Goal: Information Seeking & Learning: Find specific fact

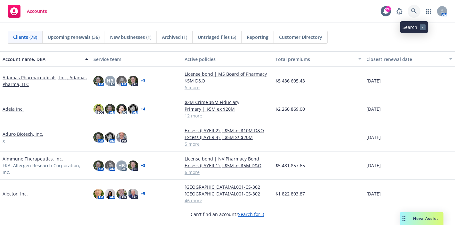
click at [413, 12] on icon at bounding box center [415, 11] width 6 height 6
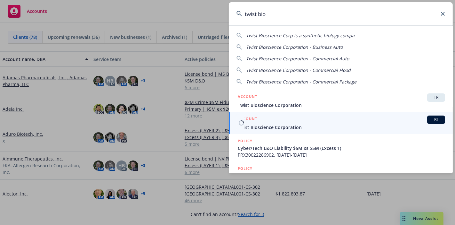
type input "twist bio"
click at [269, 127] on span "Twist Bioscience Corporation" at bounding box center [342, 127] width 208 height 7
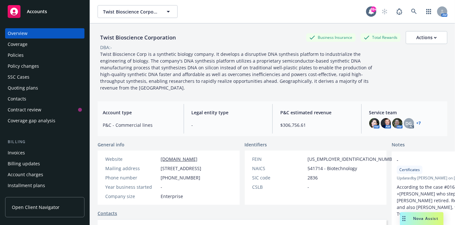
click at [20, 58] on div "Policies" at bounding box center [16, 55] width 16 height 10
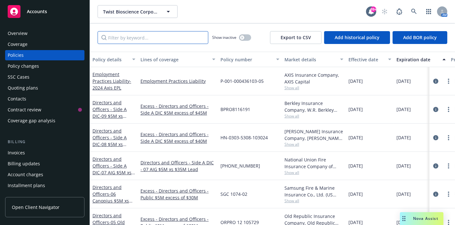
click at [163, 39] on input "Filter by keyword..." at bounding box center [153, 37] width 111 height 13
type input "fiduciary"
